Goal: Information Seeking & Learning: Understand process/instructions

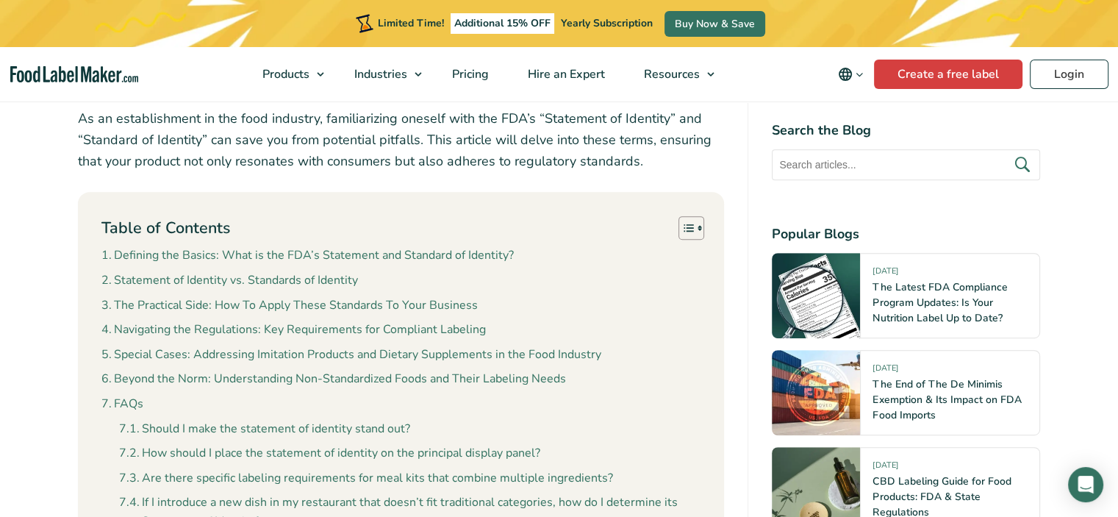
scroll to position [809, 0]
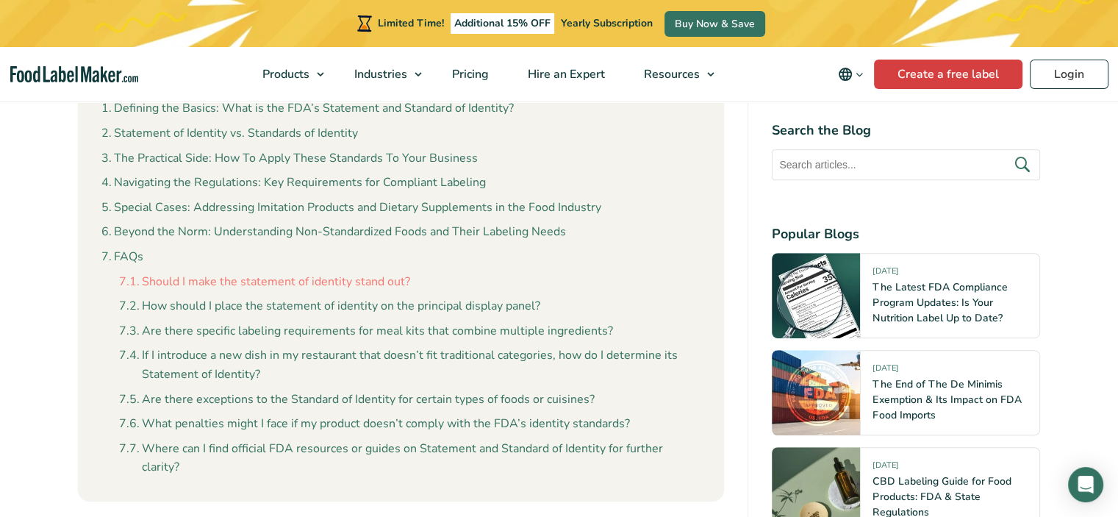
click at [354, 288] on link "Should I make the statement of identity stand out?" at bounding box center [264, 282] width 291 height 19
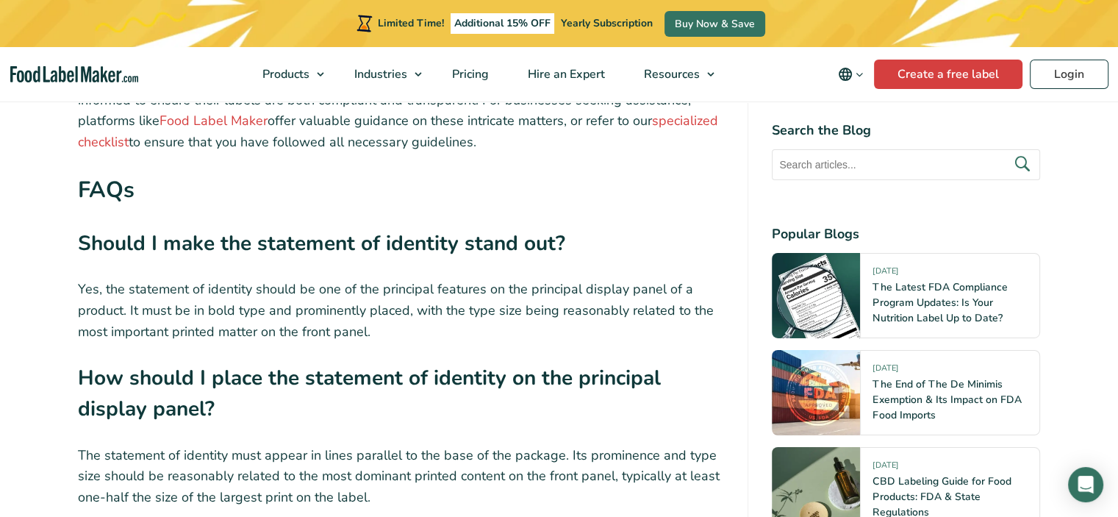
scroll to position [5188, 0]
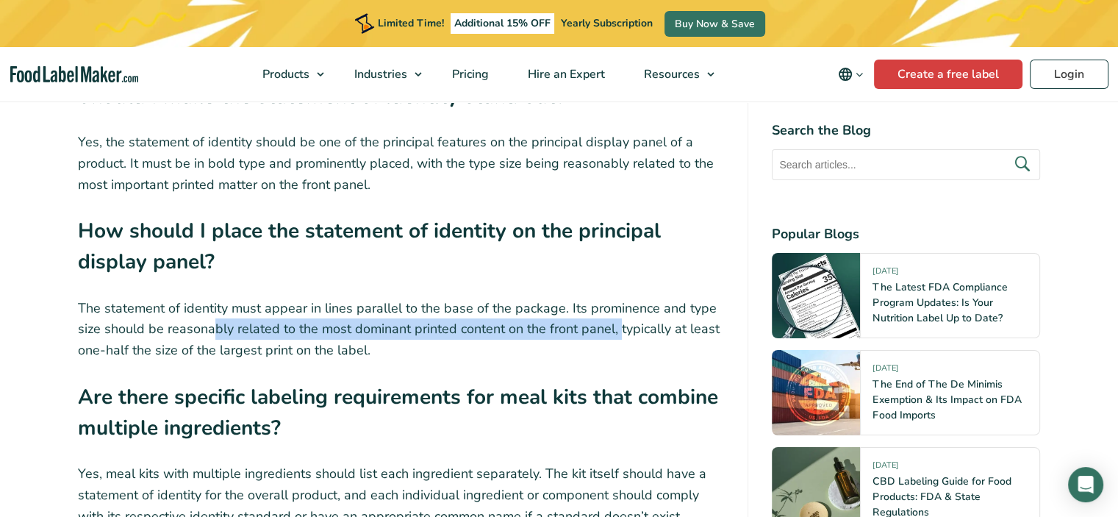
drag, startPoint x: 210, startPoint y: 261, endPoint x: 617, endPoint y: 261, distance: 407.4
click at [617, 298] on p "The statement of identity must appear in lines parallel to the base of the pack…" at bounding box center [401, 329] width 647 height 63
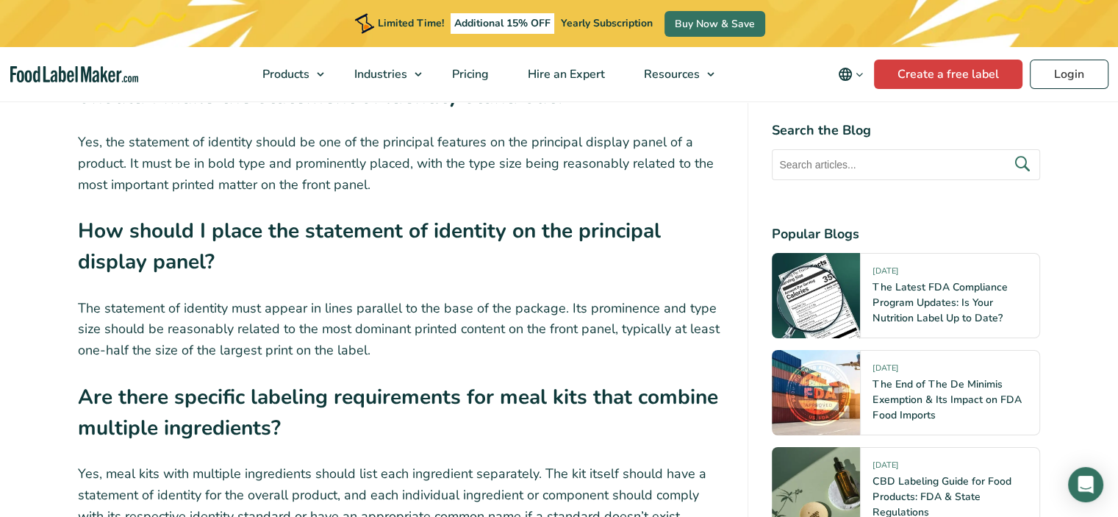
drag, startPoint x: 215, startPoint y: 282, endPoint x: 365, endPoint y: 279, distance: 149.3
click at [365, 298] on p "The statement of identity must appear in lines parallel to the base of the pack…" at bounding box center [401, 329] width 647 height 63
click at [297, 298] on p "The statement of identity must appear in lines parallel to the base of the pack…" at bounding box center [401, 329] width 647 height 63
drag, startPoint x: 218, startPoint y: 277, endPoint x: 364, endPoint y: 290, distance: 146.1
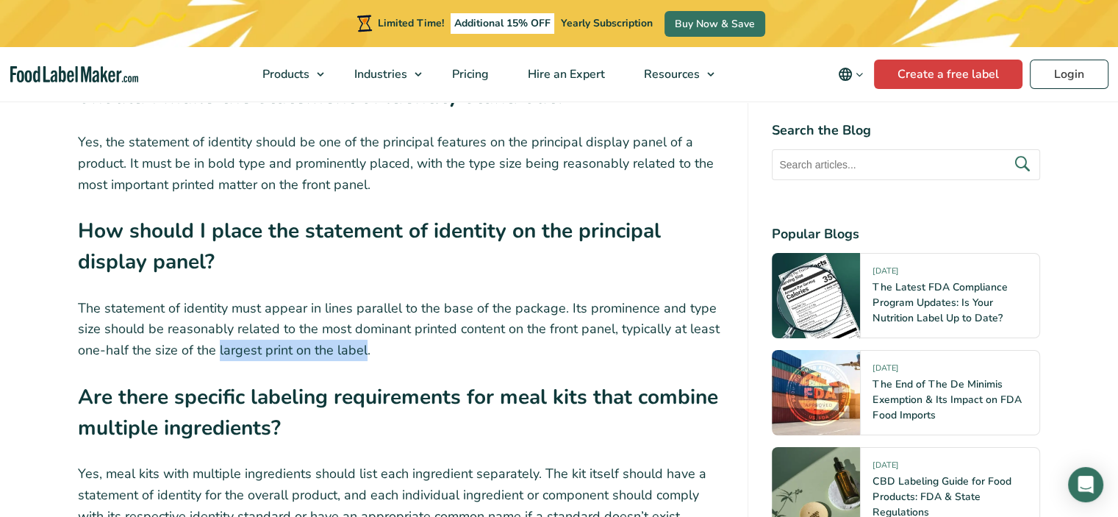
click at [364, 298] on p "The statement of identity must appear in lines parallel to the base of the pack…" at bounding box center [401, 329] width 647 height 63
copy p "largest print on the label"
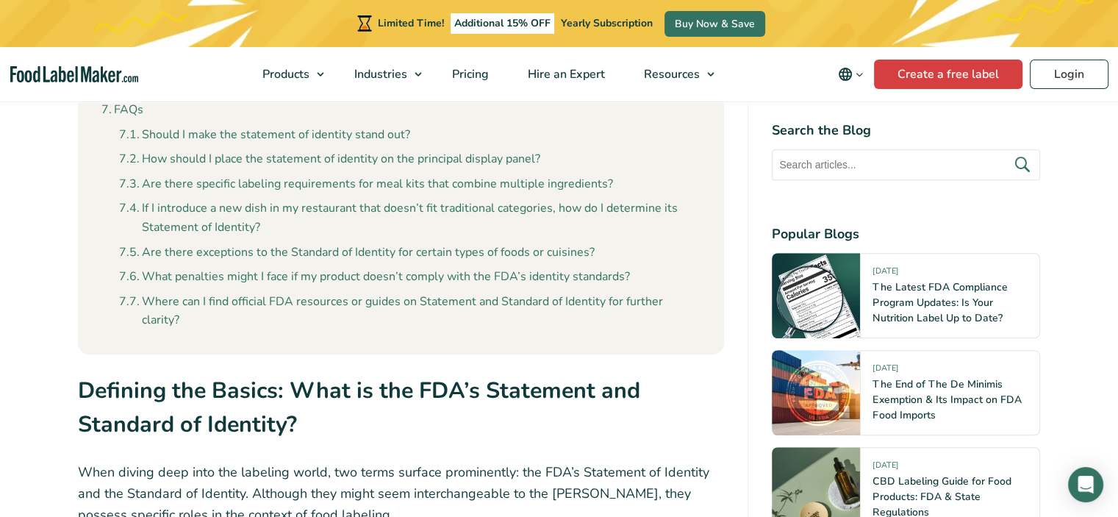
scroll to position [882, 0]
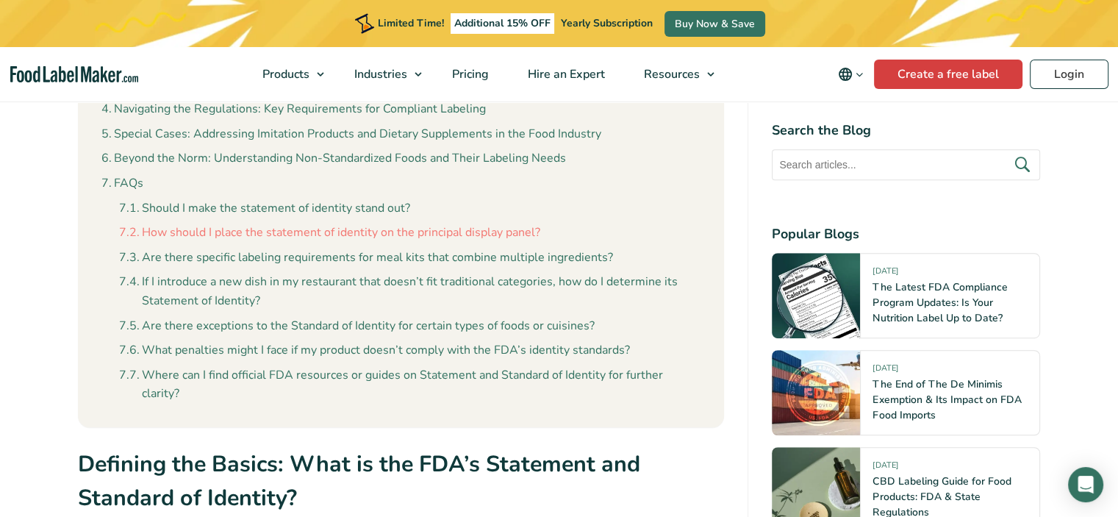
click at [312, 241] on link "How should I place the statement of identity on the principal display panel?" at bounding box center [329, 233] width 421 height 19
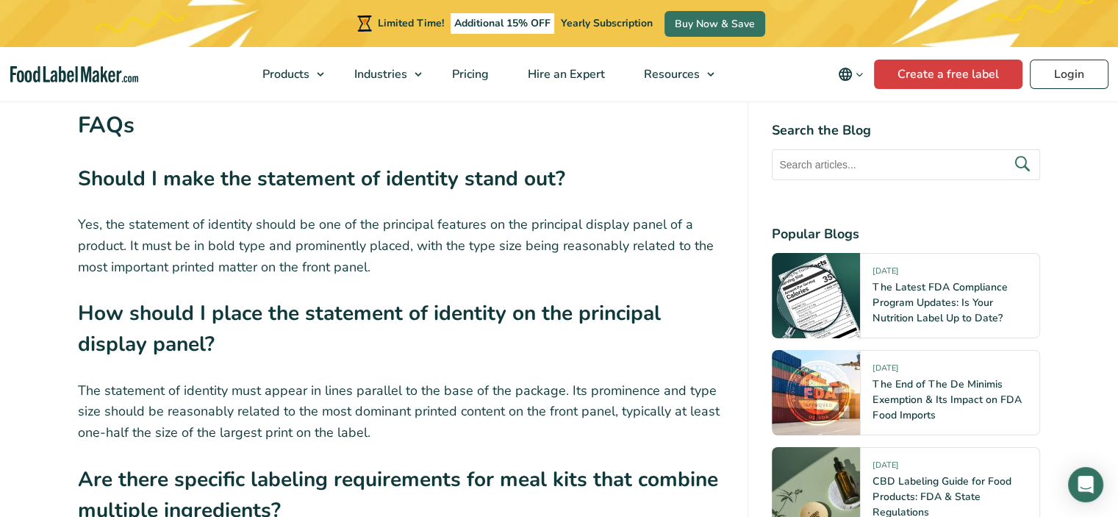
scroll to position [5177, 0]
